Goal: Task Accomplishment & Management: Manage account settings

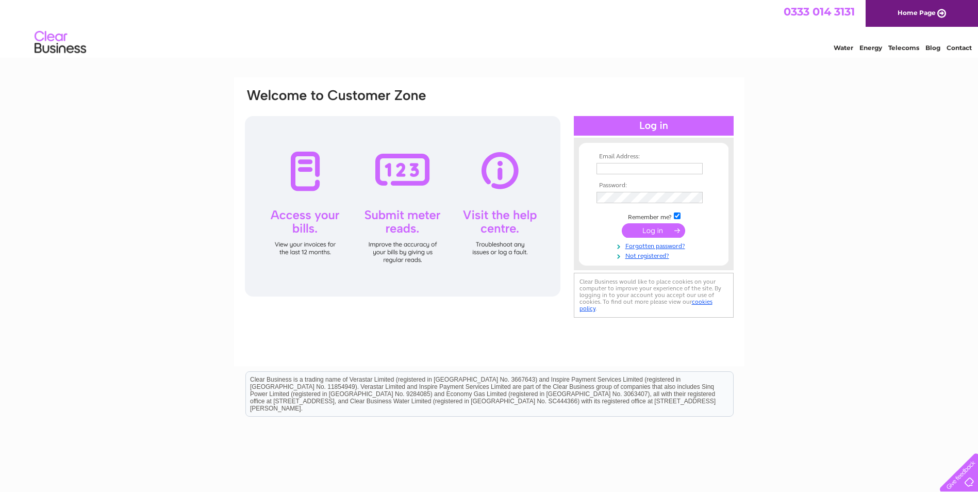
type input "gary.earl@dpha.org.uk"
drag, startPoint x: 0, startPoint y: 0, endPoint x: 187, endPoint y: 186, distance: 263.1
click at [187, 186] on div "Email Address: gary.earl@dpha.org.uk Password: Forgotten password?" at bounding box center [489, 309] width 978 height 465
click at [654, 228] on input "submit" at bounding box center [652, 230] width 63 height 14
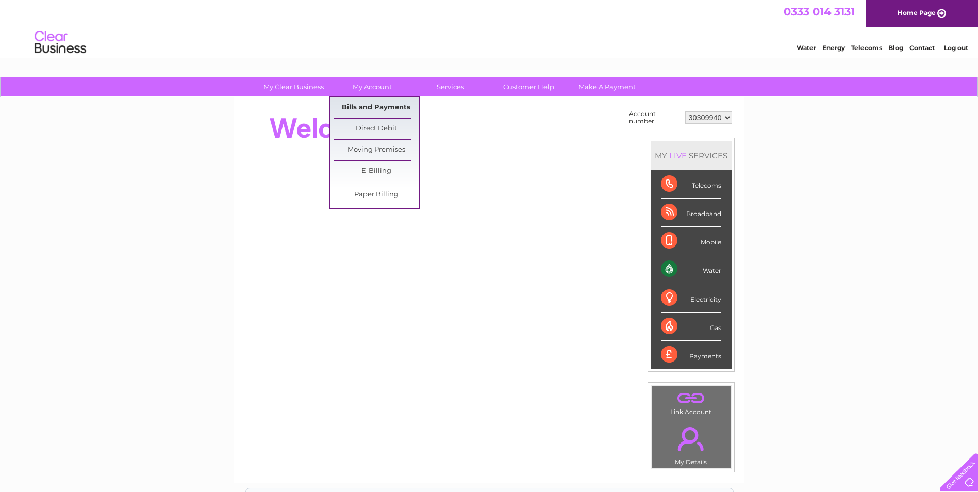
click at [370, 104] on link "Bills and Payments" at bounding box center [375, 107] width 85 height 21
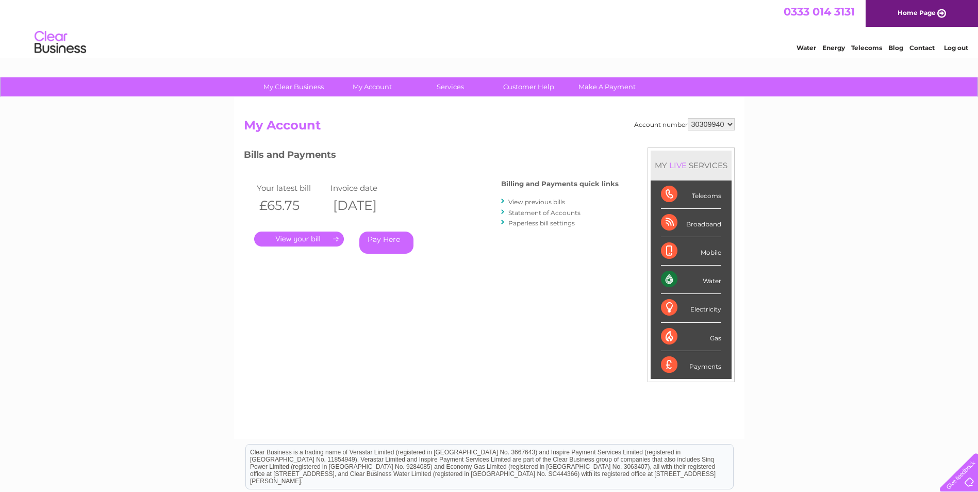
click at [313, 237] on link "." at bounding box center [299, 238] width 90 height 15
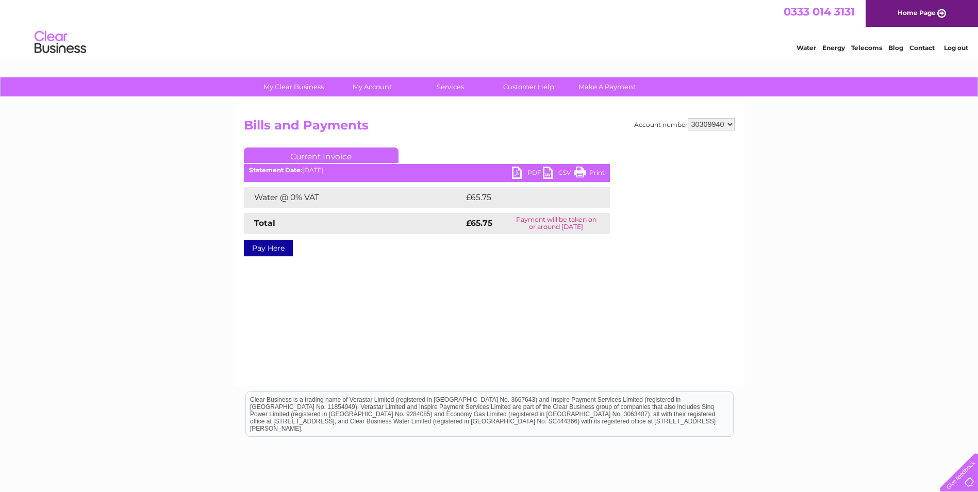
click at [523, 169] on link "PDF" at bounding box center [527, 173] width 31 height 15
